Goal: Task Accomplishment & Management: Manage account settings

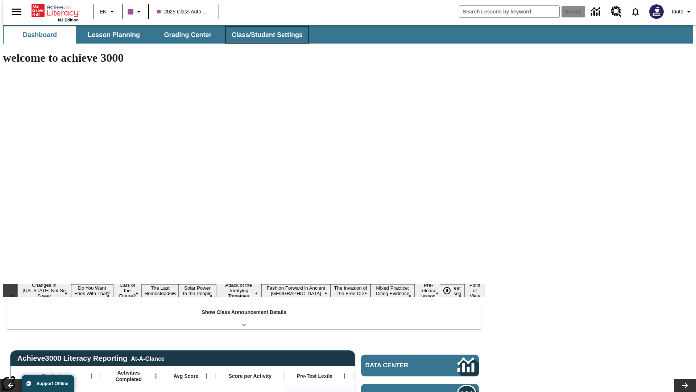
click at [263, 35] on span "Class/Student Settings" at bounding box center [267, 35] width 71 height 8
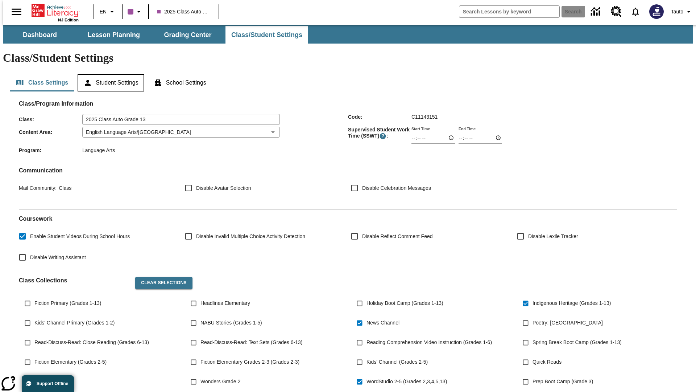
click at [109, 74] on button "Student Settings" at bounding box center [111, 82] width 66 height 17
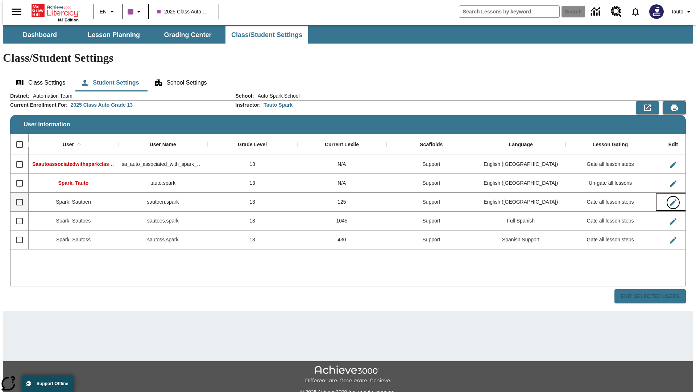
click at [670, 199] on icon "Edit User" at bounding box center [673, 202] width 7 height 7
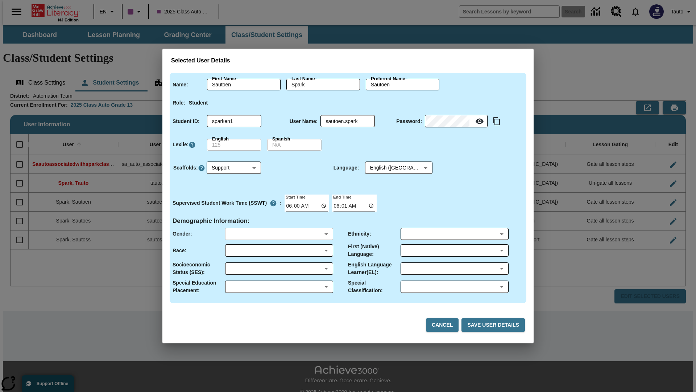
click at [279, 234] on body "Skip to main content NJ Edition EN 2025 Class Auto Grade 13 Search 0 Tauto Dash…" at bounding box center [348, 216] width 690 height 383
click at [279, 250] on body "Skip to main content NJ Edition EN 2025 Class Auto Grade 13 Search 0 Tauto Dash…" at bounding box center [348, 216] width 690 height 383
click at [279, 268] on body "Skip to main content NJ Edition EN 2025 Class Auto Grade 13 Search 0 Tauto Dash…" at bounding box center [348, 216] width 690 height 383
click at [279, 286] on body "Skip to main content NJ Edition EN 2025 Class Auto Grade 13 Search 0 Tauto Dash…" at bounding box center [348, 216] width 690 height 383
click at [454, 234] on body "Skip to main content NJ Edition EN 2025 Class Auto Grade 13 Search 0 Tauto Dash…" at bounding box center [348, 216] width 690 height 383
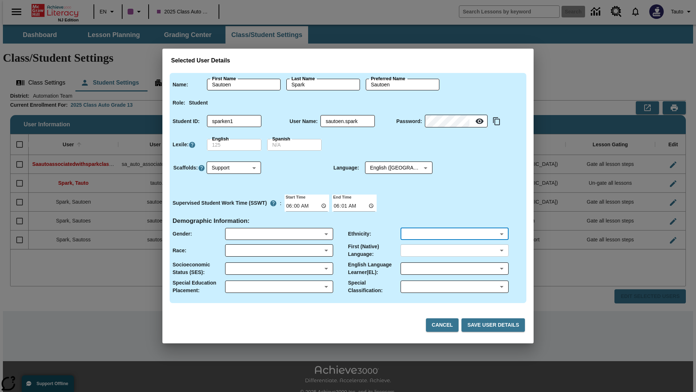
click at [454, 250] on body "Skip to main content NJ Edition EN 2025 Class Auto Grade 13 Search 0 Tauto Dash…" at bounding box center [348, 216] width 690 height 383
click at [454, 268] on body "Skip to main content NJ Edition EN 2025 Class Auto Grade 13 Search 0 Tauto Dash…" at bounding box center [348, 216] width 690 height 383
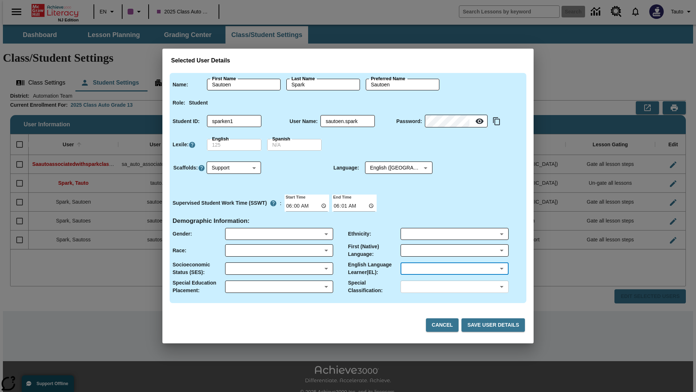
click at [454, 286] on body "Skip to main content NJ Edition EN 2025 Class Auto Grade 13 Search 0 Tauto Dash…" at bounding box center [348, 216] width 690 height 383
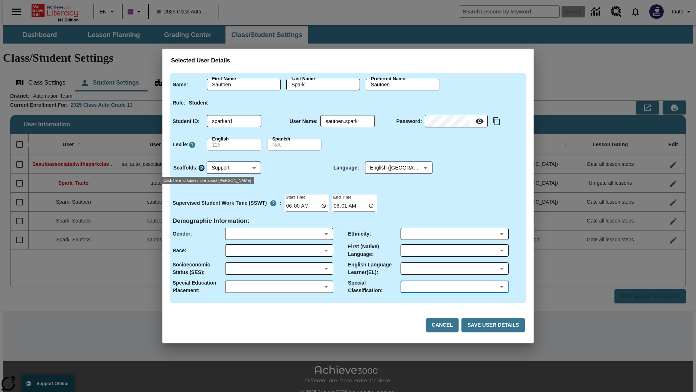
click at [201, 168] on icon "Click here to know more about Scaffolds" at bounding box center [201, 167] width 7 height 7
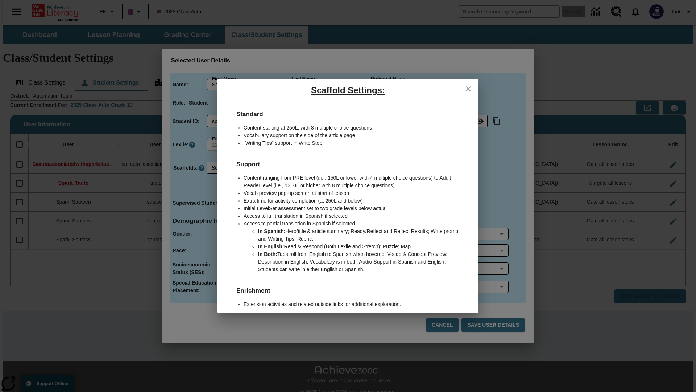
click at [468, 88] on icon "close" at bounding box center [468, 88] width 5 height 5
